Goal: Task Accomplishment & Management: Manage account settings

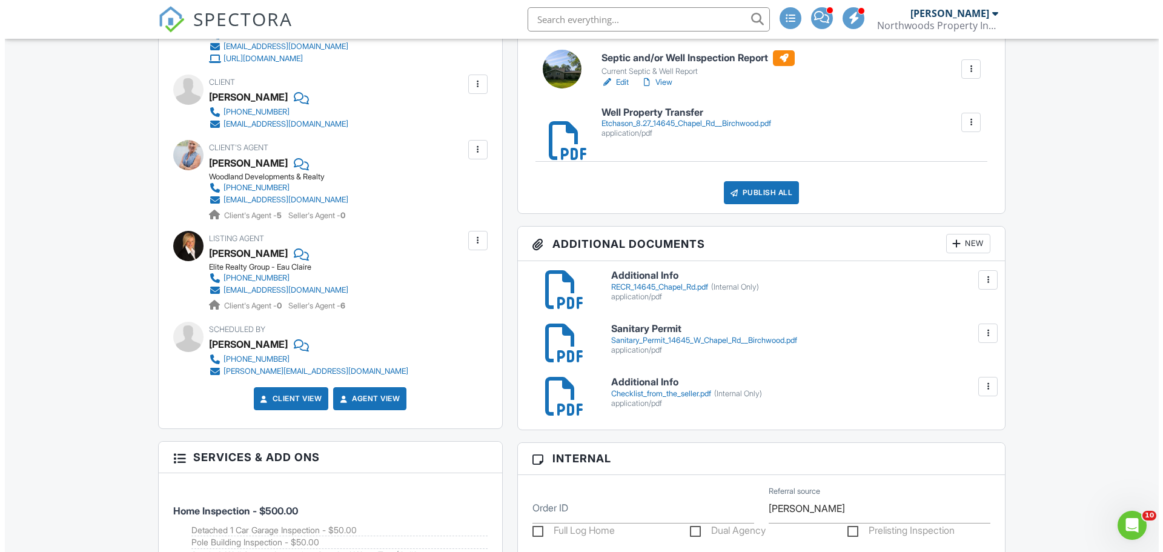
scroll to position [424, 0]
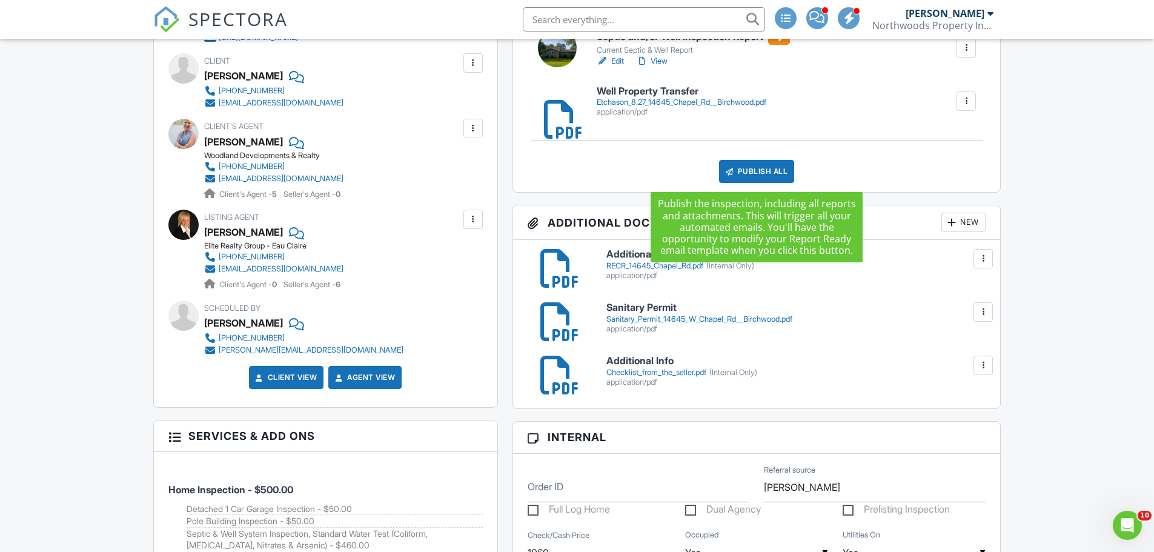
click at [778, 177] on div "Publish All" at bounding box center [757, 171] width 76 height 23
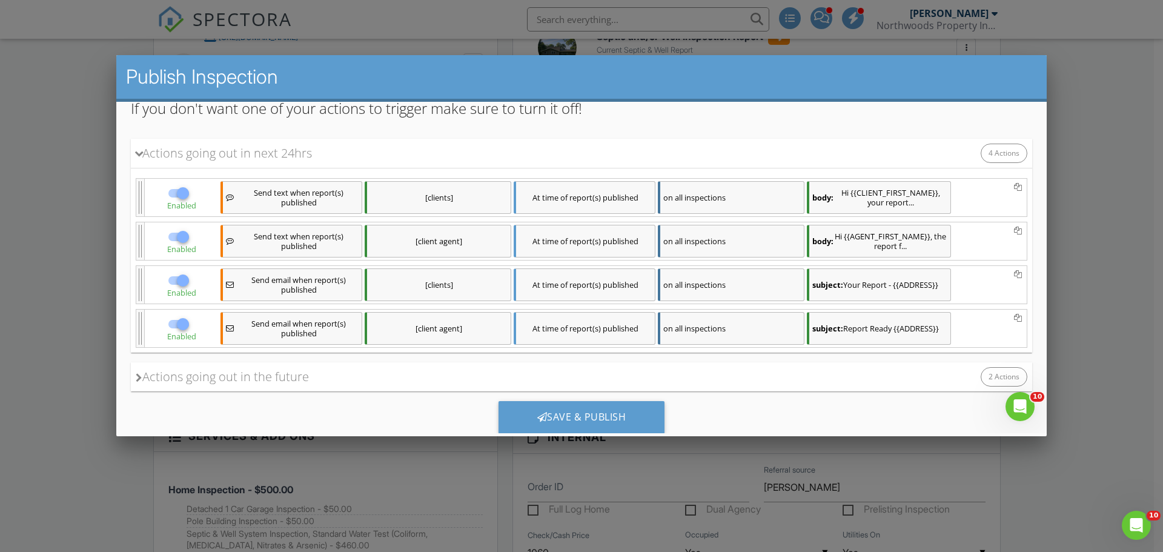
scroll to position [0, 0]
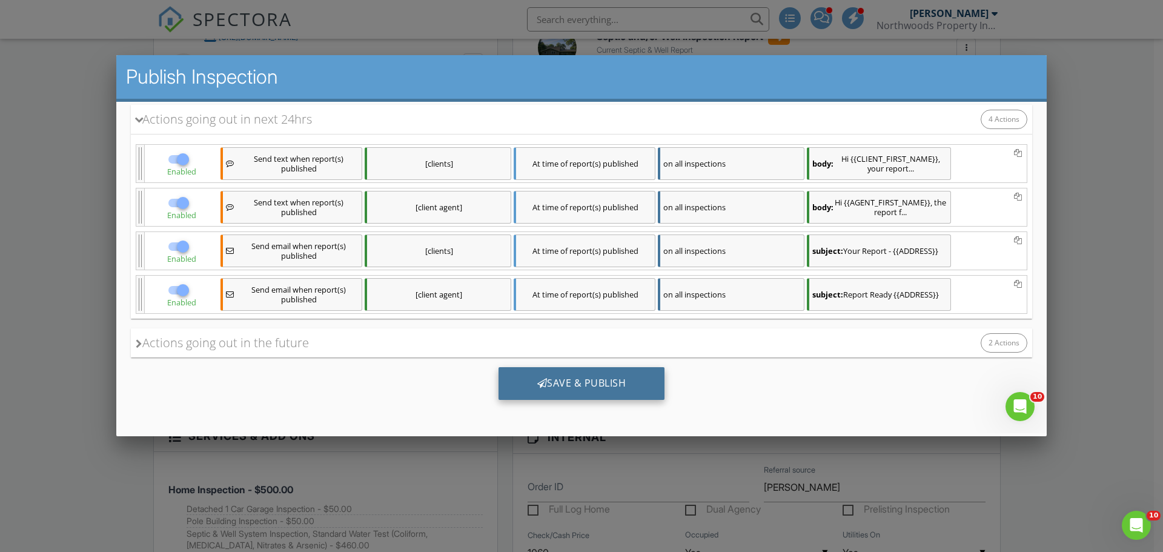
click at [593, 381] on div "Save & Publish" at bounding box center [582, 383] width 167 height 33
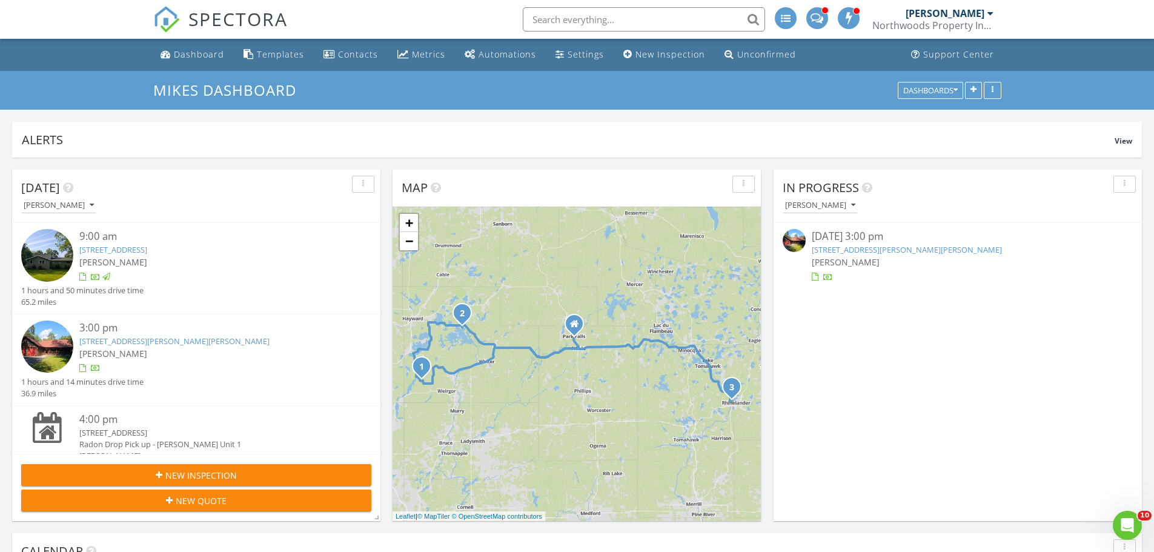
click at [839, 249] on link "9420 N Dun Rovin Rd , Hayward, WI 54843" at bounding box center [907, 249] width 190 height 11
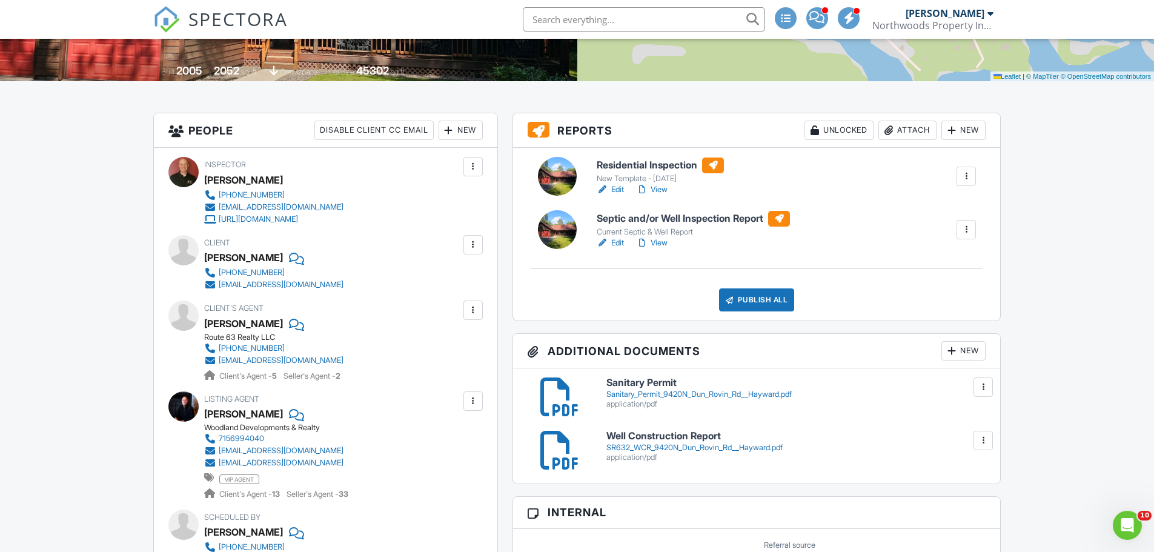
click at [914, 124] on div "Attach" at bounding box center [908, 130] width 58 height 19
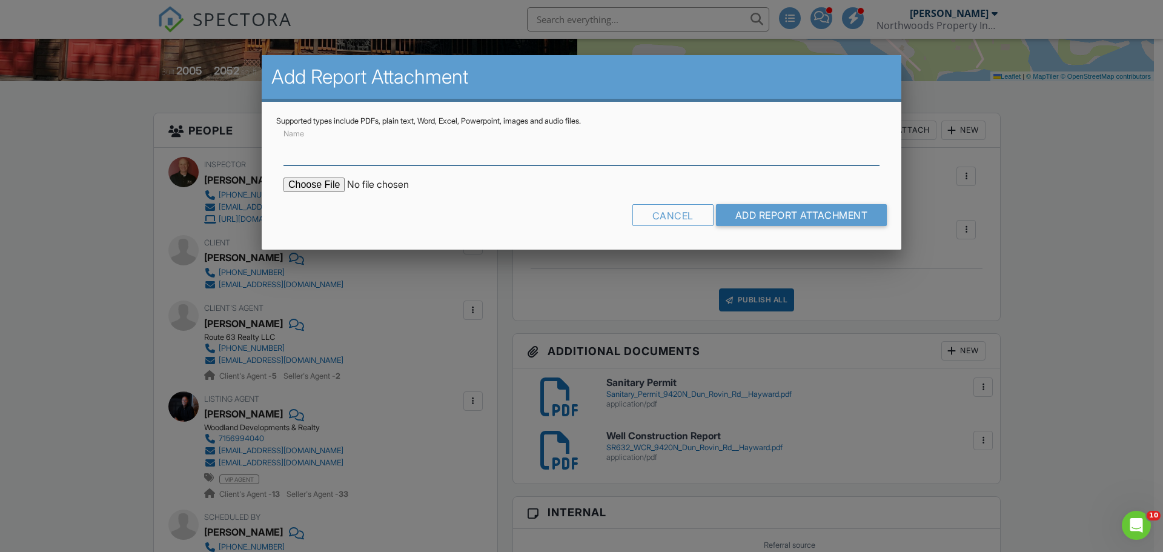
click at [351, 161] on input "Name" at bounding box center [582, 151] width 596 height 30
type input "Well Property Transfer"
click at [310, 185] on input "file" at bounding box center [387, 185] width 206 height 15
type input "C:\fakepath\Kurth-Elgstuen 8.27_9420N Dun Rovin Rd, Hayward.pdf"
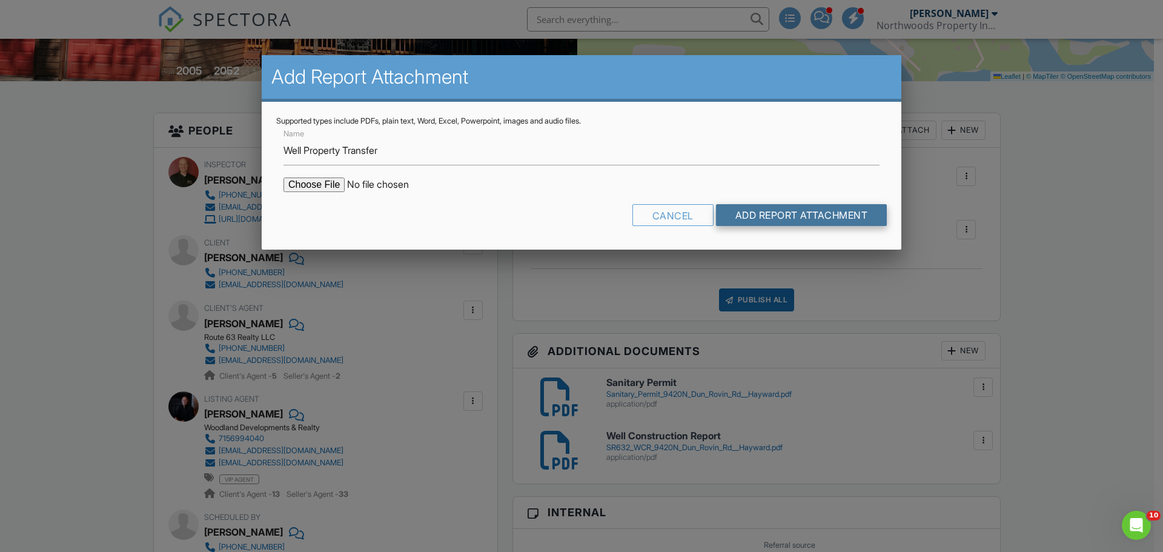
click at [748, 213] on input "Add Report Attachment" at bounding box center [801, 215] width 171 height 22
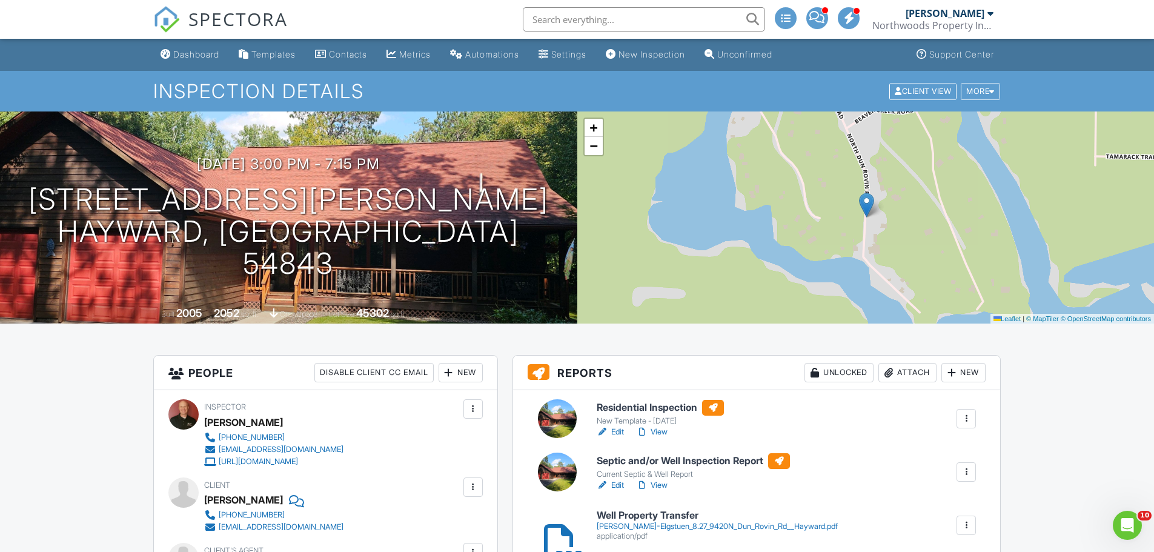
click at [618, 485] on link "Edit" at bounding box center [610, 485] width 27 height 12
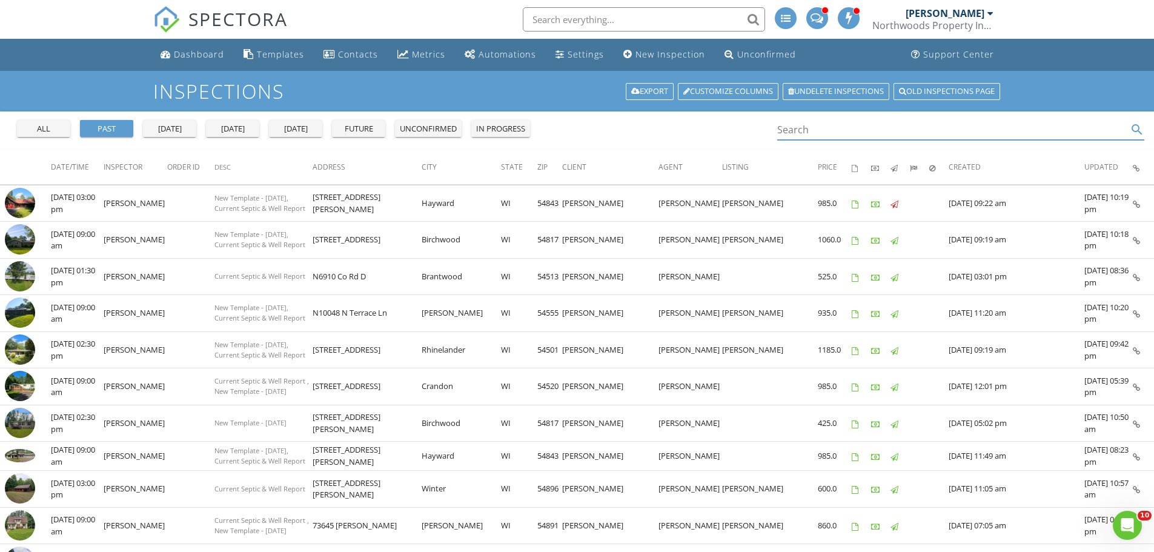
paste input "[STREET_ADDRESS][PERSON_NAME]"
type input "[STREET_ADDRESS][PERSON_NAME]"
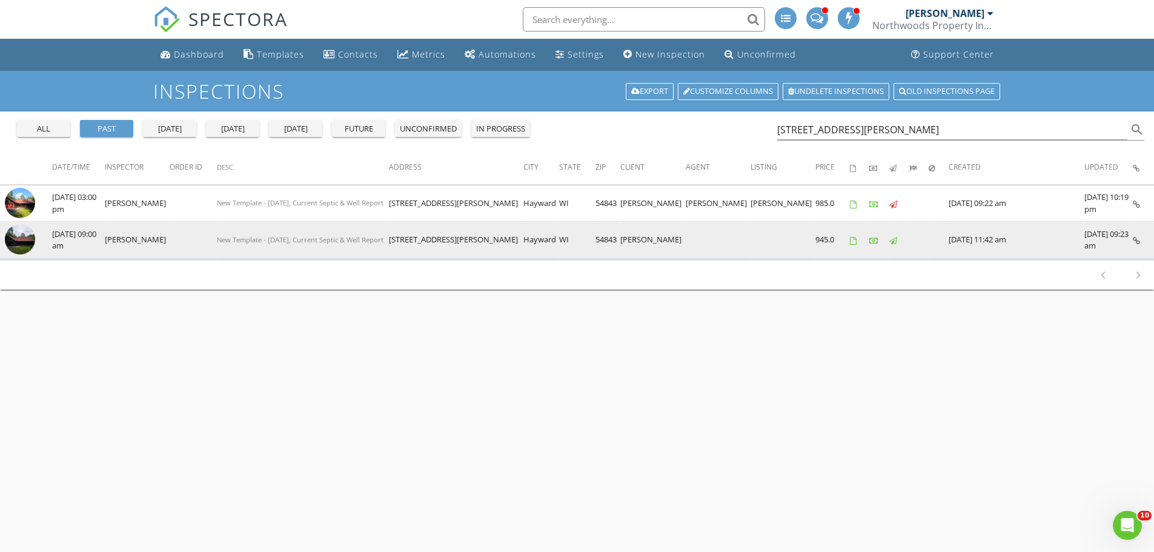
click at [24, 242] on img at bounding box center [20, 239] width 30 height 30
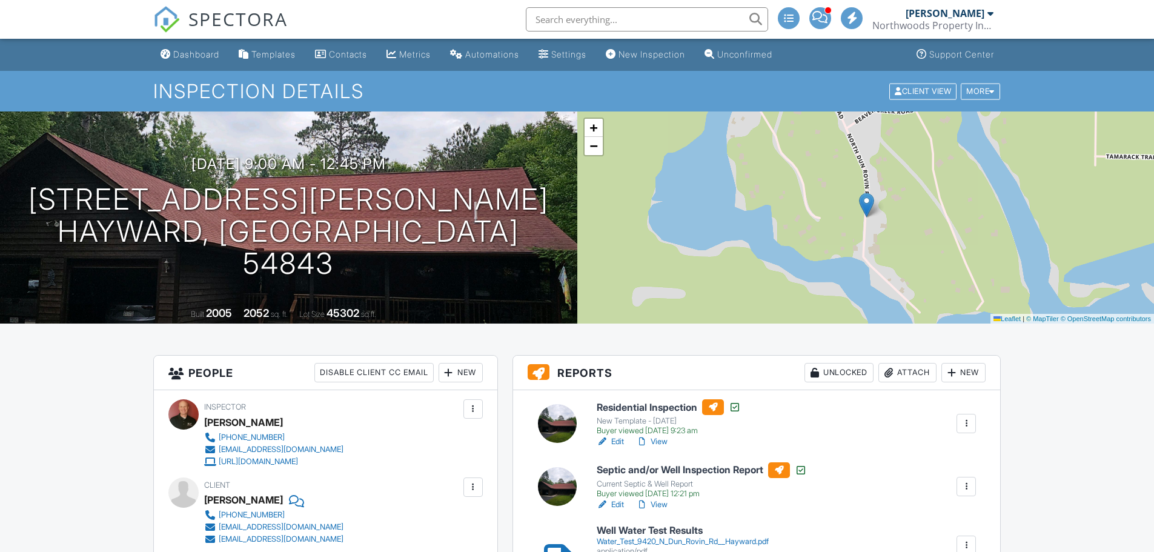
click at [664, 442] on link "View" at bounding box center [652, 442] width 32 height 12
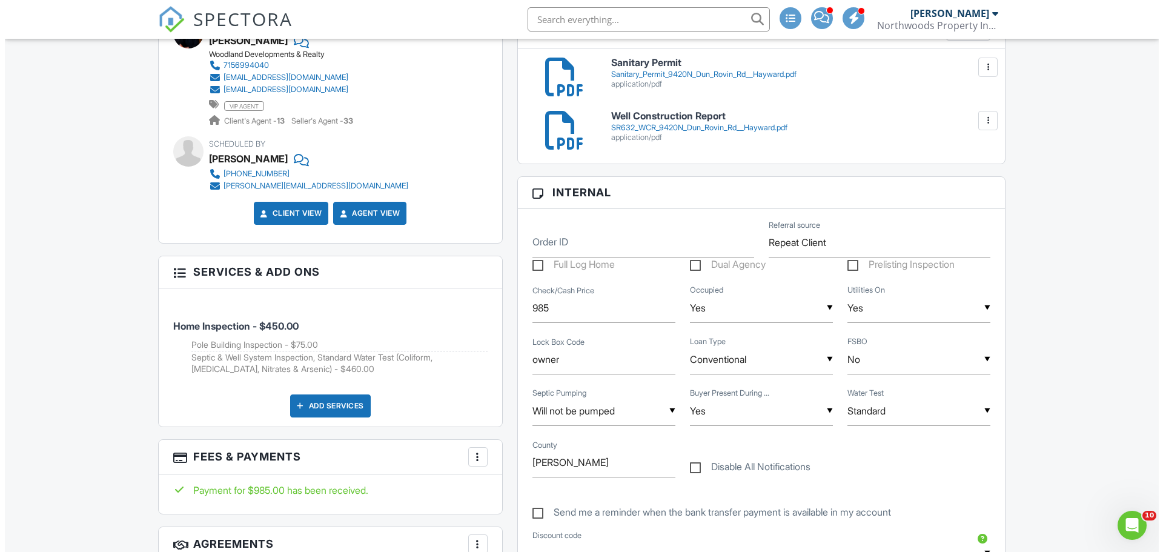
scroll to position [424, 0]
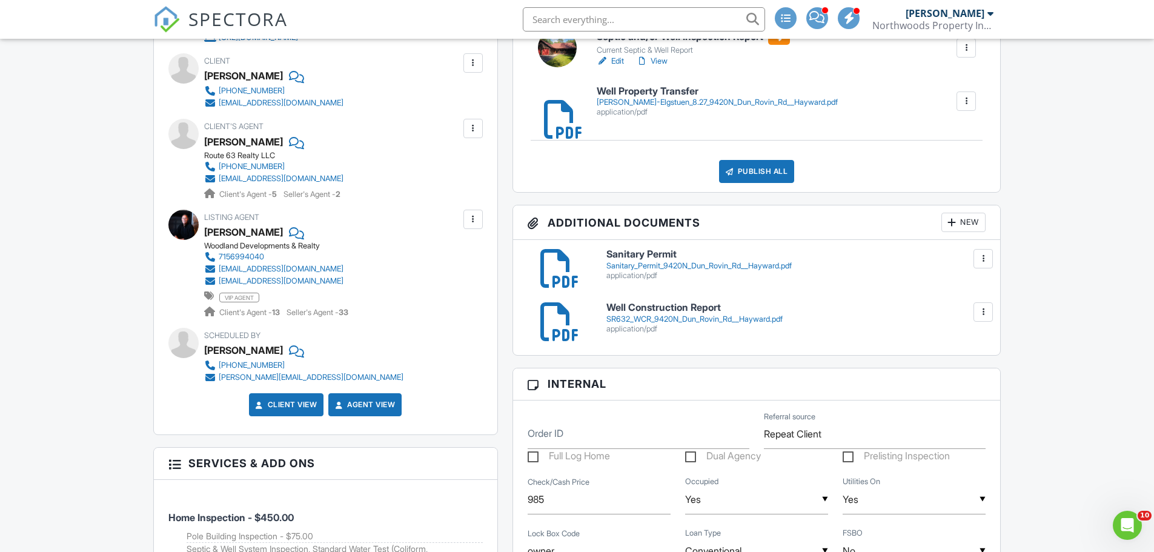
click at [754, 174] on div "Publish All" at bounding box center [757, 171] width 76 height 23
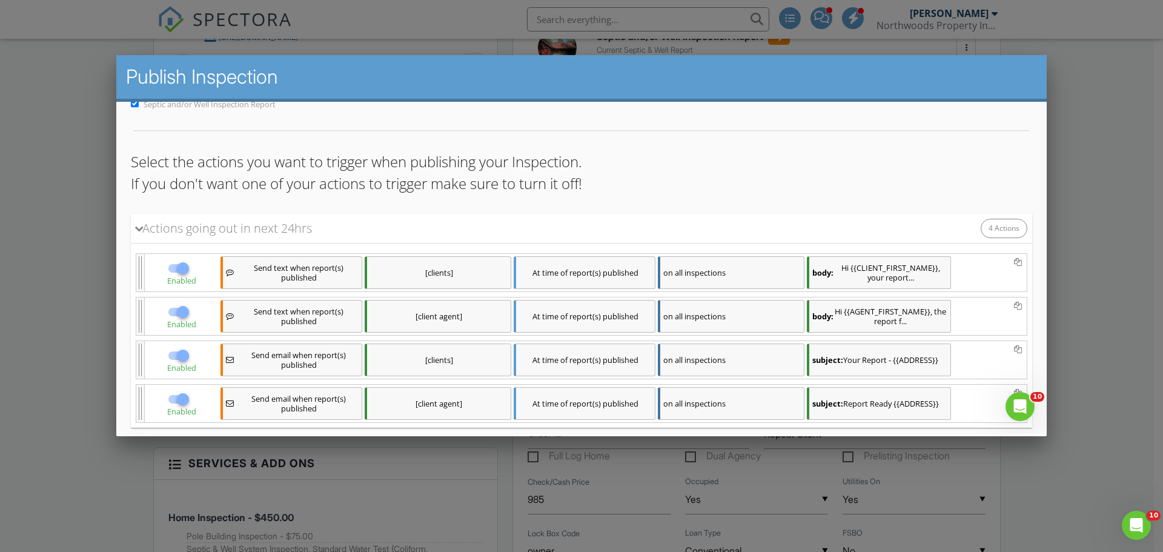
scroll to position [178, 0]
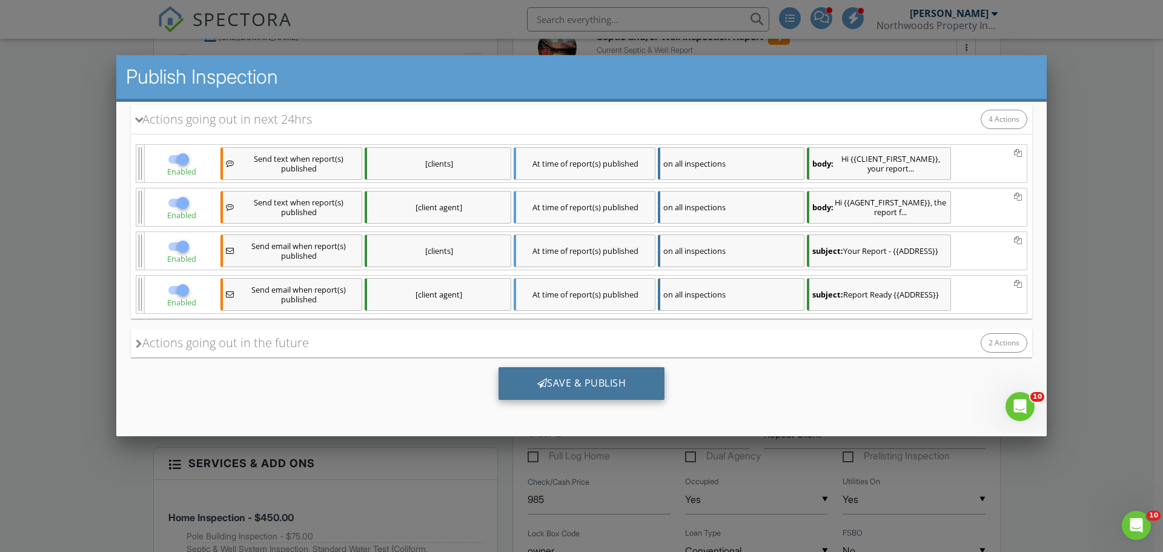
click at [571, 390] on div "Save & Publish" at bounding box center [582, 383] width 167 height 33
